Goal: Information Seeking & Learning: Learn about a topic

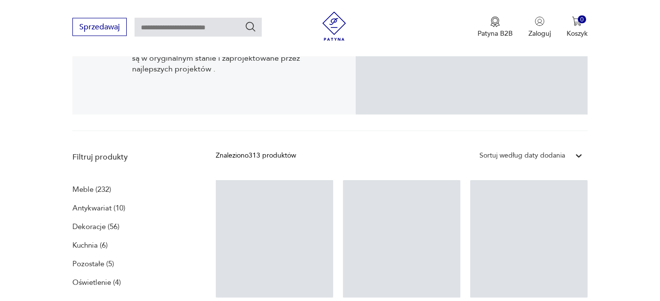
click at [576, 155] on icon at bounding box center [578, 156] width 6 height 3
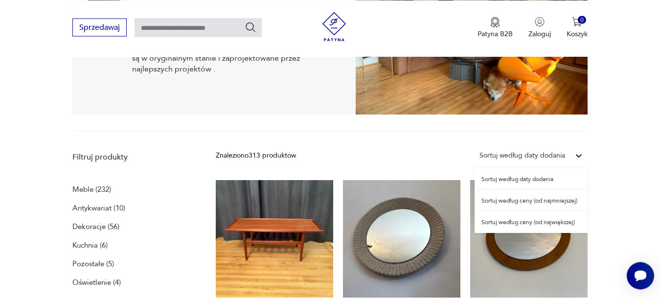
click at [546, 178] on div "Sortuj według daty dodania" at bounding box center [530, 179] width 113 height 22
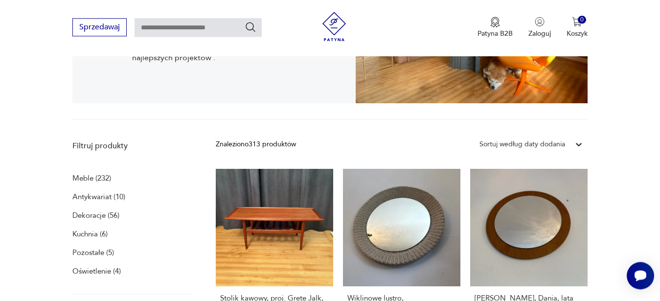
scroll to position [251, 0]
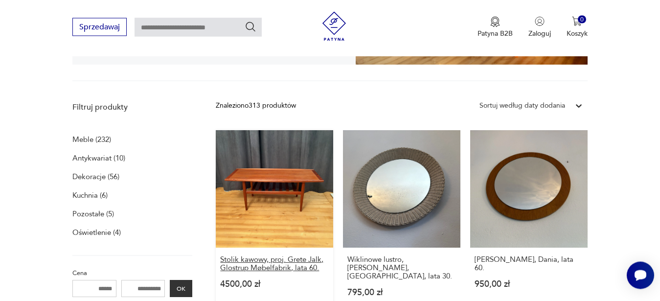
click at [278, 260] on h3 "Stolik kawowy, proj. Grete Jalk, Glostrup Møbelfabrik, lata 60." at bounding box center [274, 264] width 109 height 17
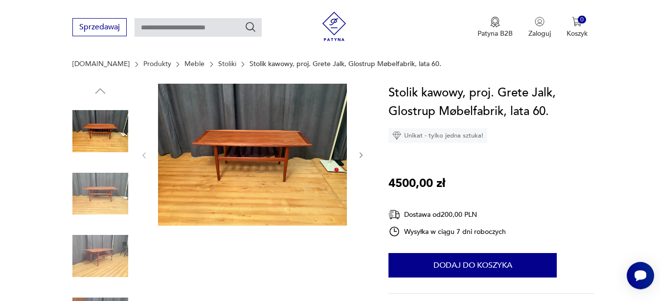
scroll to position [100, 0]
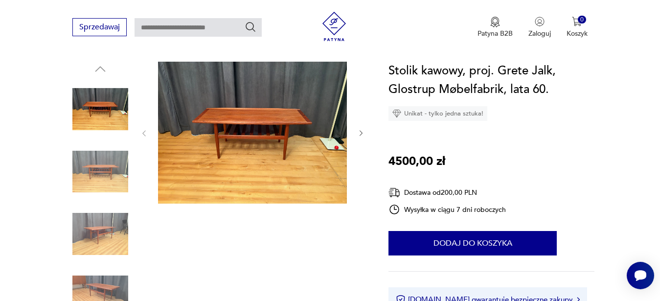
click at [93, 173] on img at bounding box center [100, 172] width 56 height 56
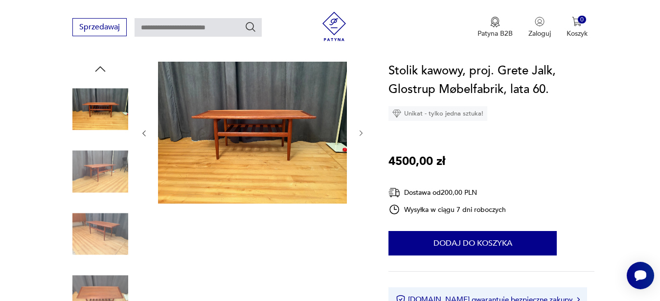
click at [117, 174] on img at bounding box center [100, 172] width 56 height 56
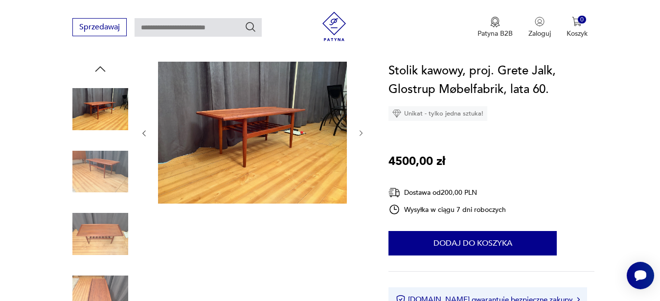
click at [101, 240] on img at bounding box center [100, 234] width 56 height 56
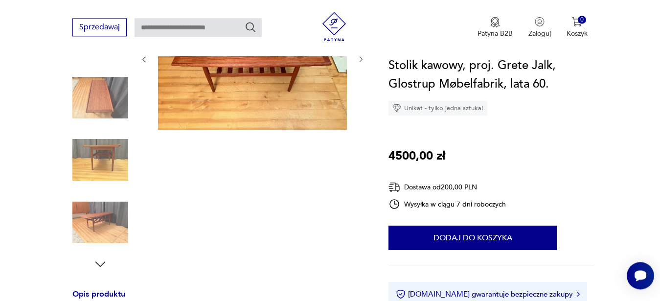
scroll to position [199, 0]
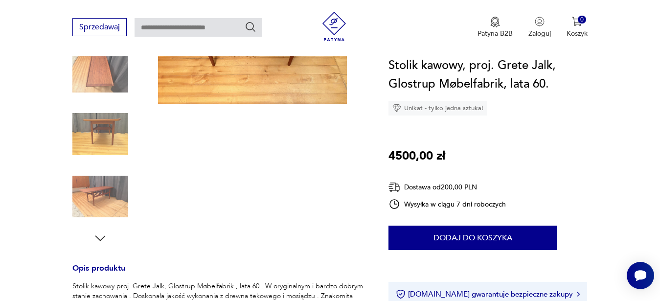
click at [107, 203] on img at bounding box center [100, 197] width 56 height 56
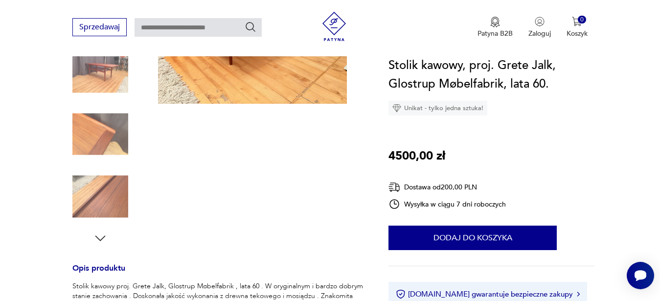
scroll to position [50, 0]
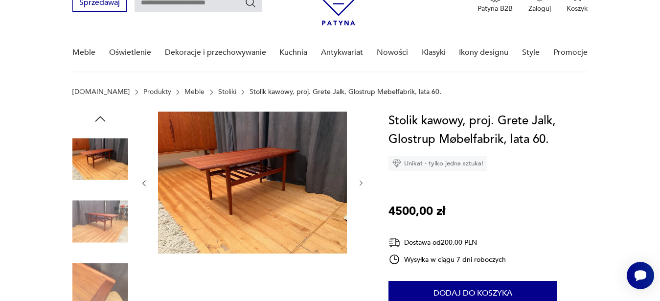
click at [97, 156] on img at bounding box center [100, 159] width 56 height 56
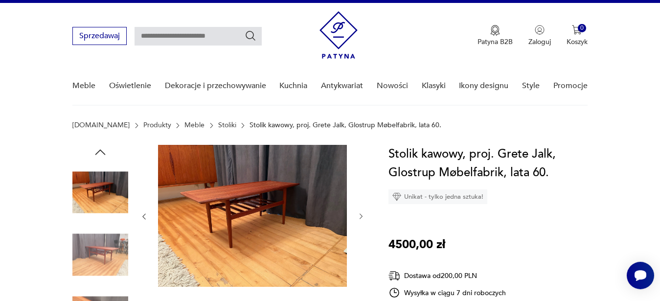
scroll to position [0, 0]
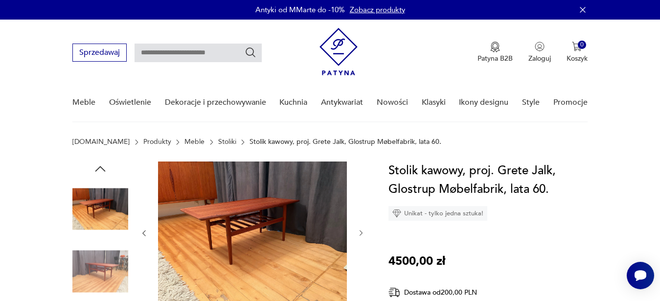
click at [109, 272] on img at bounding box center [100, 271] width 56 height 56
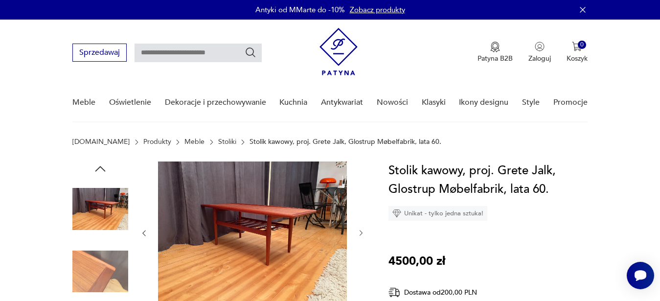
scroll to position [150, 0]
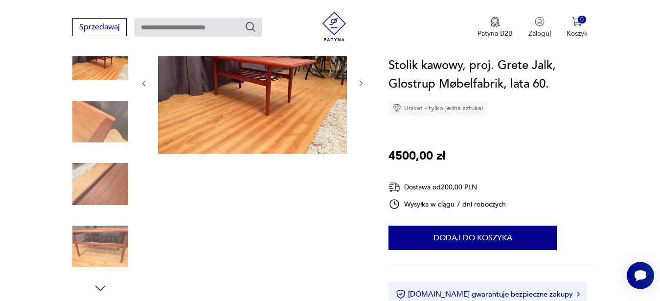
click at [117, 199] on img at bounding box center [100, 184] width 56 height 56
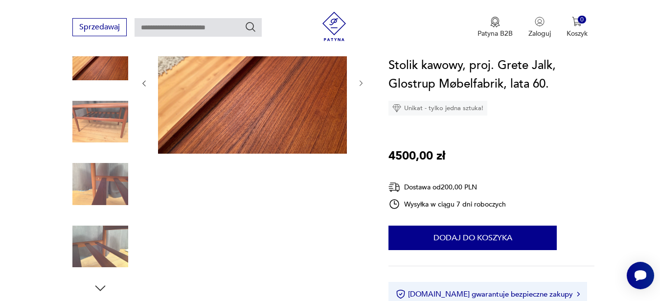
click at [116, 194] on img at bounding box center [100, 184] width 56 height 56
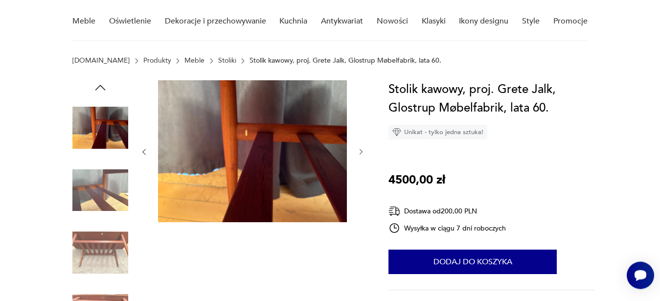
scroll to position [50, 0]
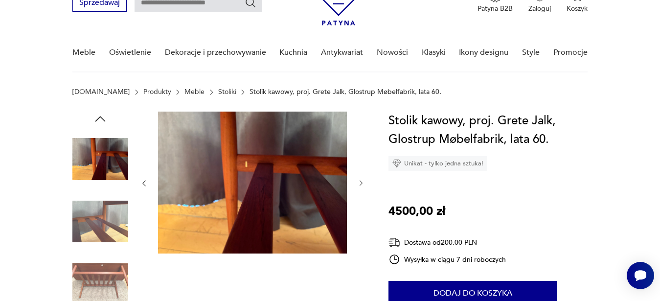
click at [120, 275] on img at bounding box center [100, 284] width 56 height 56
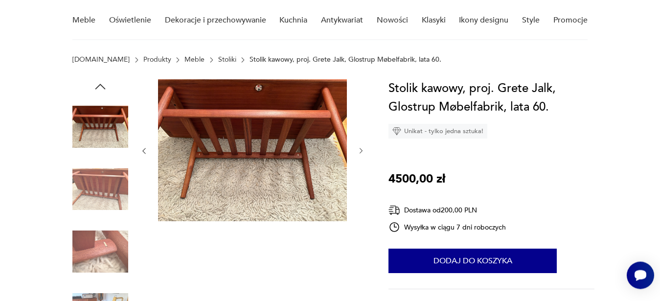
scroll to position [100, 0]
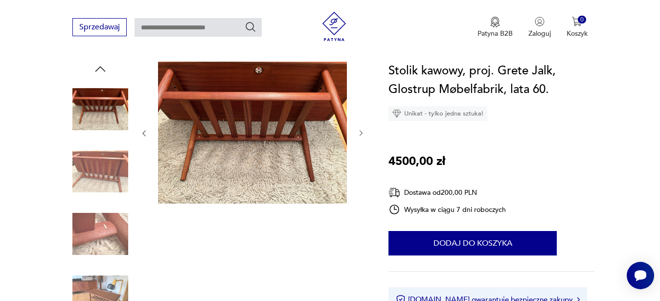
click at [101, 247] on img at bounding box center [100, 234] width 56 height 56
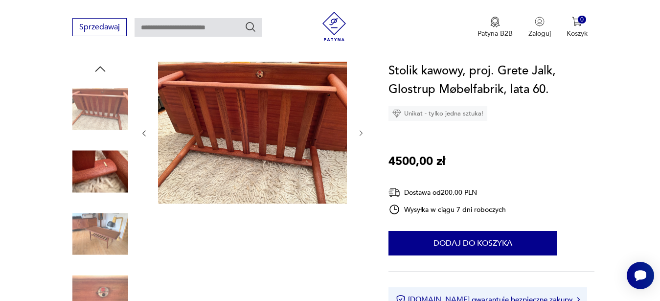
click at [110, 232] on img at bounding box center [100, 234] width 56 height 56
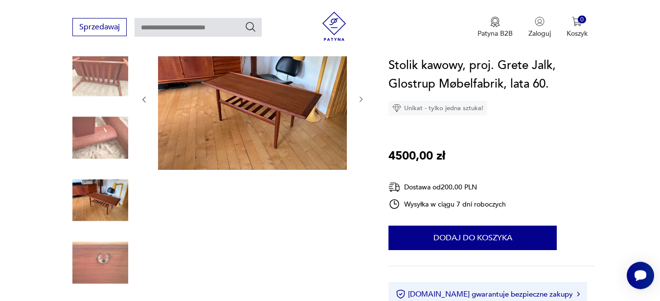
scroll to position [150, 0]
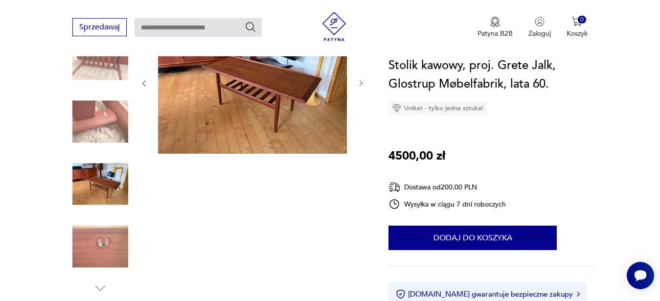
click at [101, 247] on img at bounding box center [100, 247] width 56 height 56
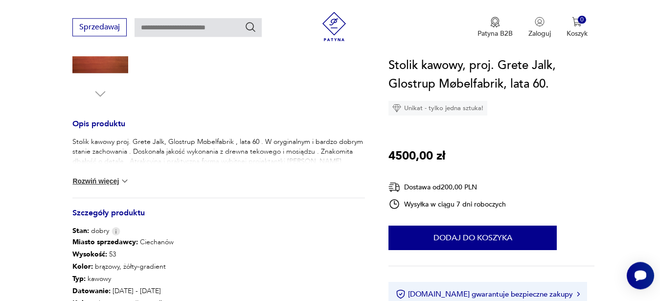
scroll to position [349, 0]
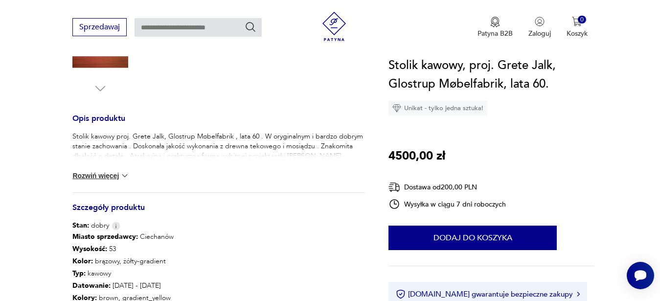
click at [128, 176] on img at bounding box center [125, 176] width 10 height 10
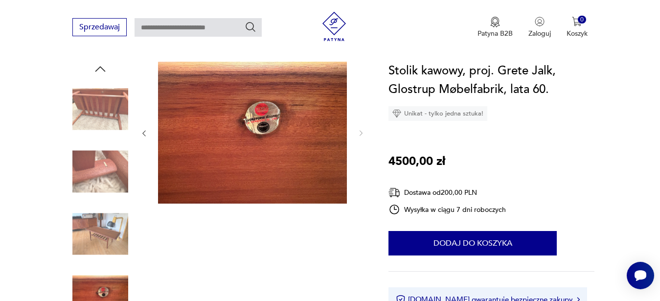
scroll to position [0, 0]
